Goal: Information Seeking & Learning: Learn about a topic

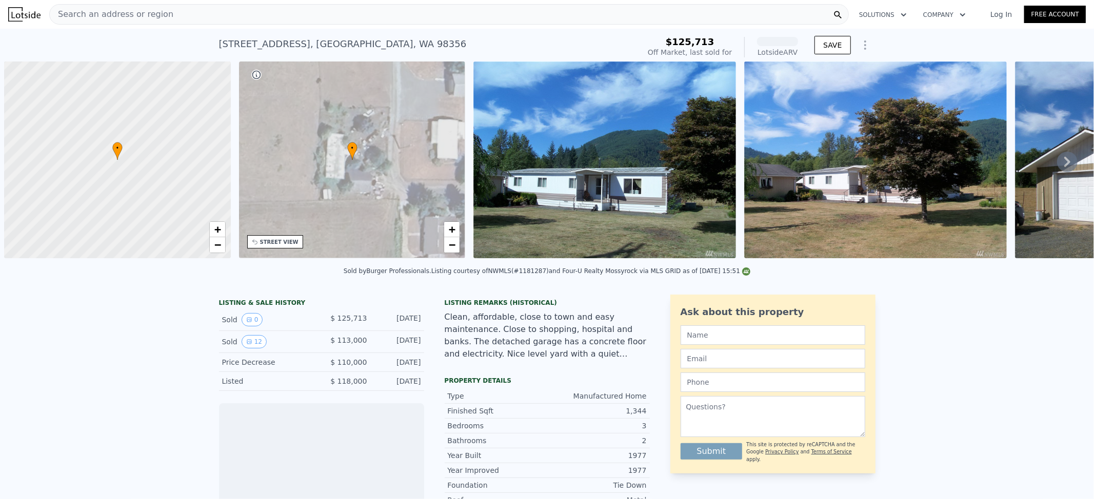
scroll to position [0, 4]
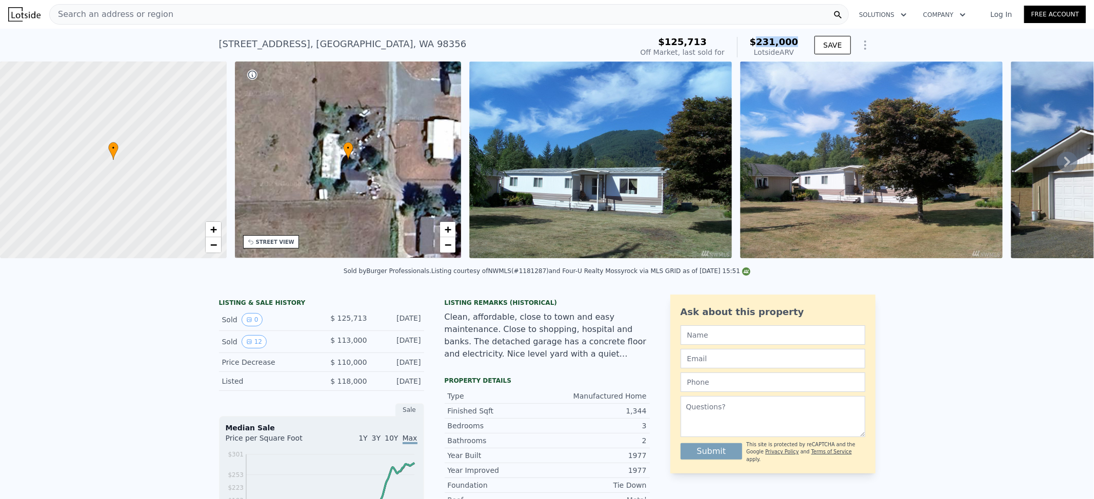
drag, startPoint x: 762, startPoint y: 44, endPoint x: 795, endPoint y: 44, distance: 33.3
click at [795, 44] on span "$231,000" at bounding box center [774, 41] width 49 height 11
copy span "231,000"
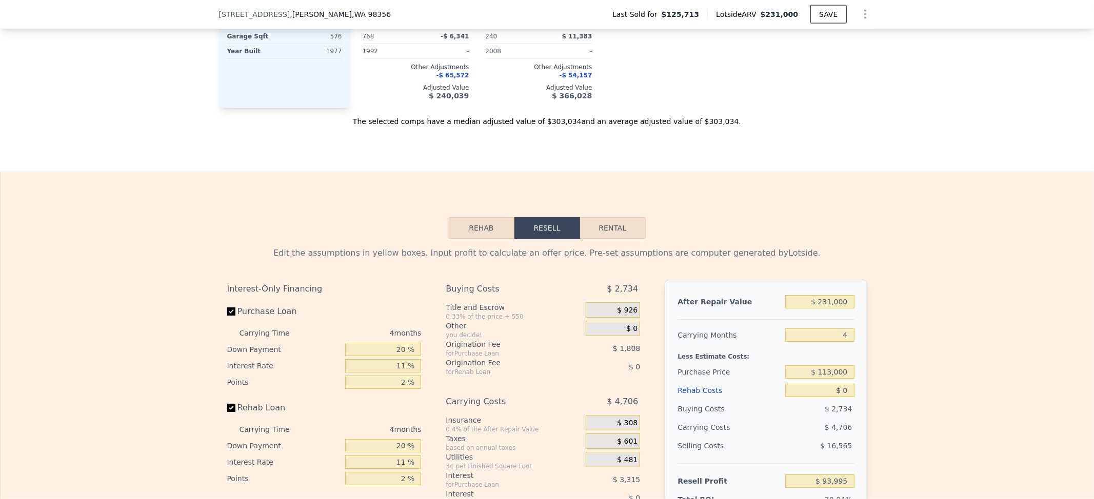
scroll to position [1500, 0]
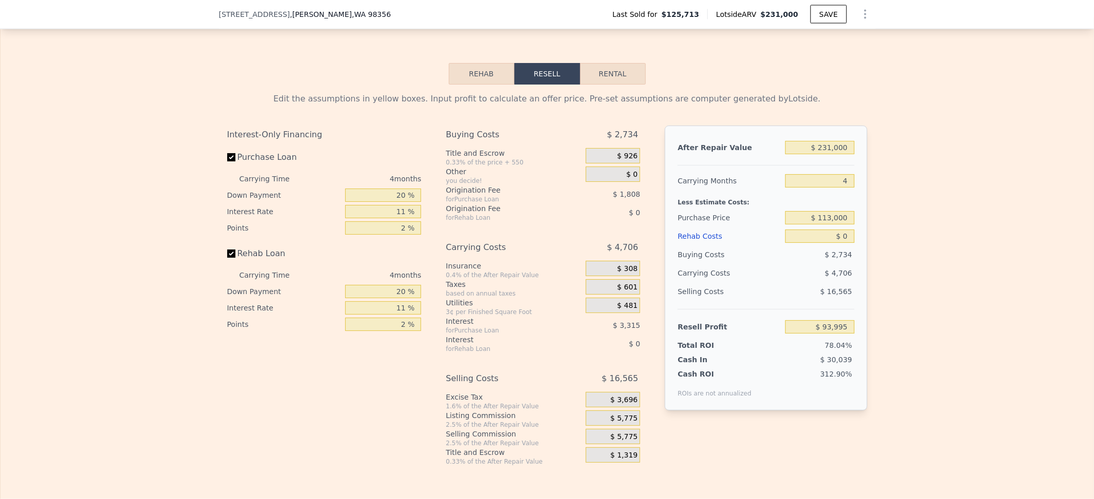
click at [464, 83] on button "Rehab" at bounding box center [482, 74] width 66 height 22
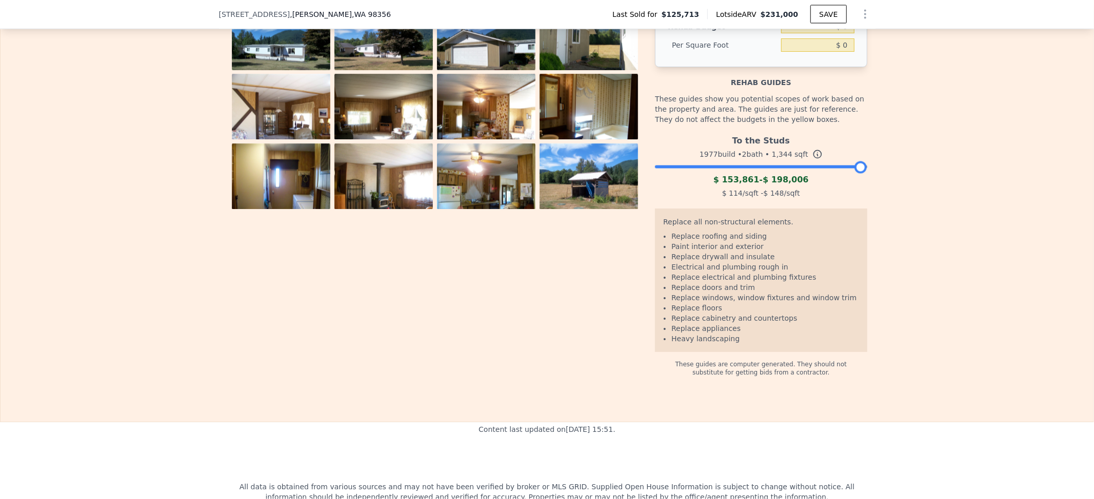
scroll to position [1637, 0]
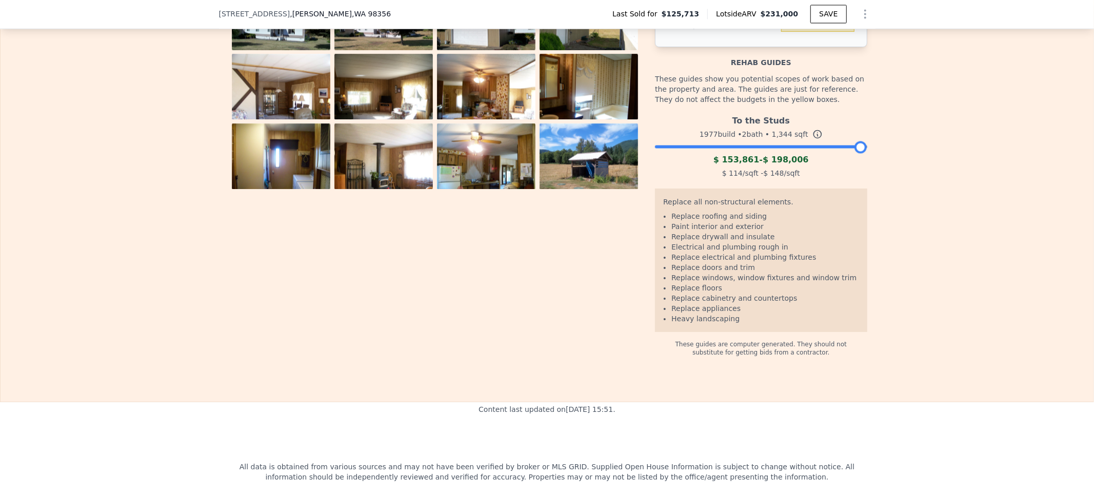
click at [755, 148] on div at bounding box center [761, 145] width 212 height 6
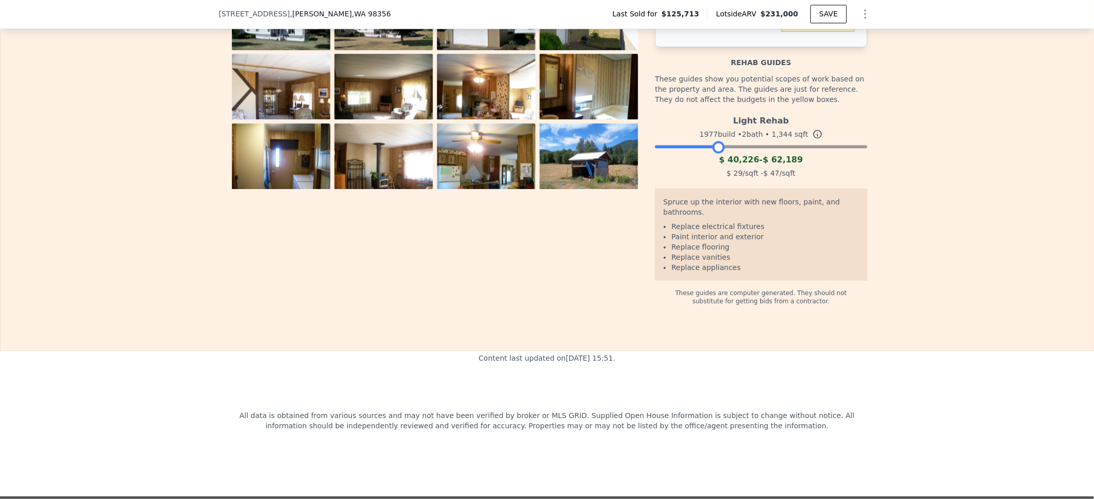
click at [712, 148] on div at bounding box center [761, 145] width 212 height 6
click at [751, 148] on div at bounding box center [761, 145] width 212 height 6
click at [764, 148] on div at bounding box center [761, 145] width 212 height 6
